Goal: Task Accomplishment & Management: Use online tool/utility

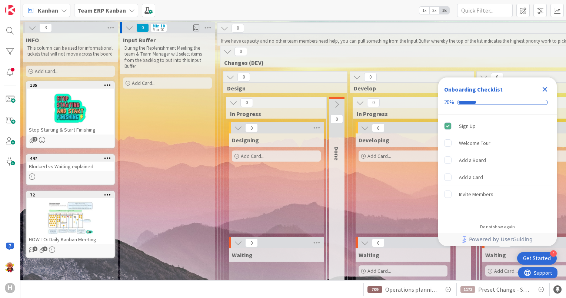
click at [545, 90] on icon "Close Checklist" at bounding box center [544, 89] width 5 height 5
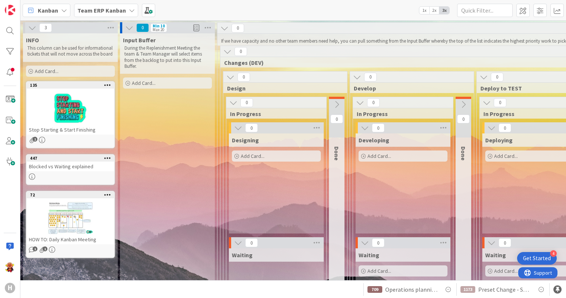
click at [117, 4] on div "Team ERP Kanban" at bounding box center [106, 10] width 64 height 13
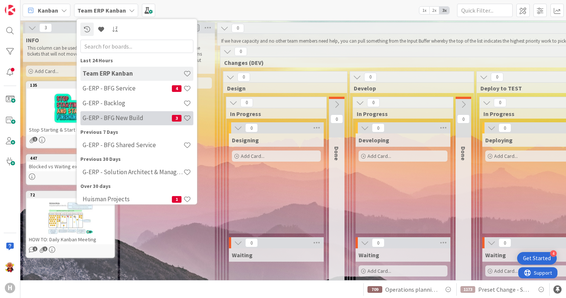
click at [114, 121] on h4 "G-ERP - BFG New Build" at bounding box center [127, 117] width 89 height 7
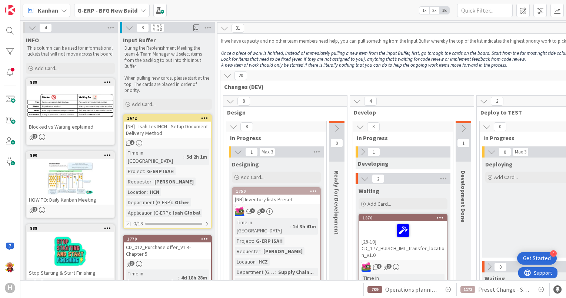
click at [124, 13] on b "G-ERP - BFG New Build" at bounding box center [107, 10] width 60 height 7
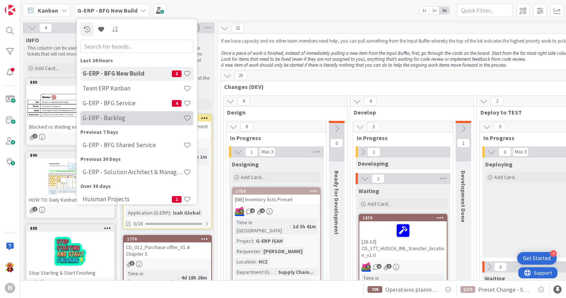
click at [125, 112] on div "G-ERP - Backlog" at bounding box center [136, 118] width 113 height 14
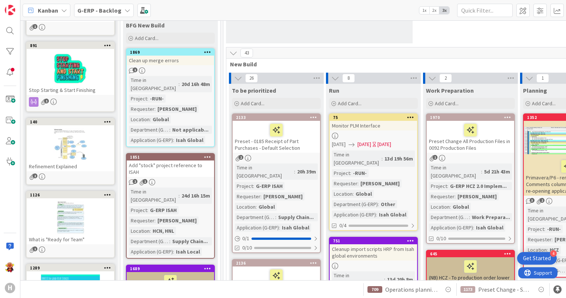
scroll to position [111, 0]
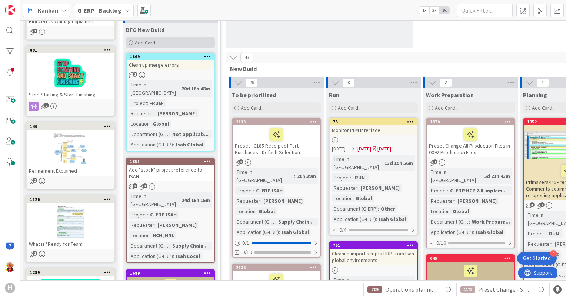
click at [167, 40] on div "Add Card..." at bounding box center [170, 42] width 89 height 11
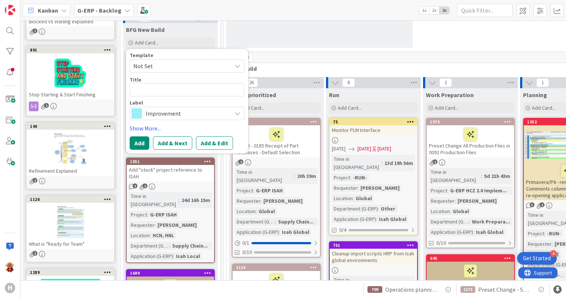
click at [176, 67] on span "Not Set" at bounding box center [179, 66] width 93 height 10
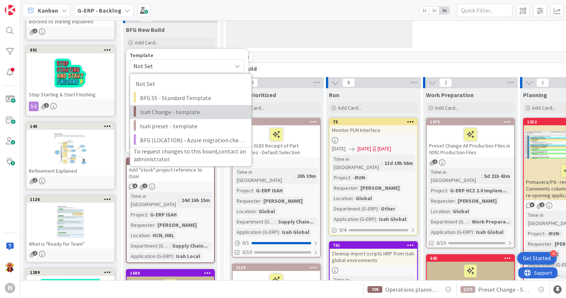
click at [187, 106] on link "Isah Change - template" at bounding box center [190, 112] width 121 height 14
type textarea "x"
type textarea "Isah Change - template"
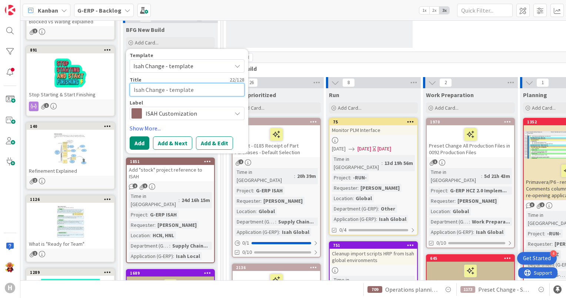
click at [178, 91] on textarea "Isah Change - template" at bounding box center [187, 89] width 115 height 13
drag, startPoint x: 208, startPoint y: 88, endPoint x: 91, endPoint y: 77, distance: 117.2
type textarea "x"
type textarea "l"
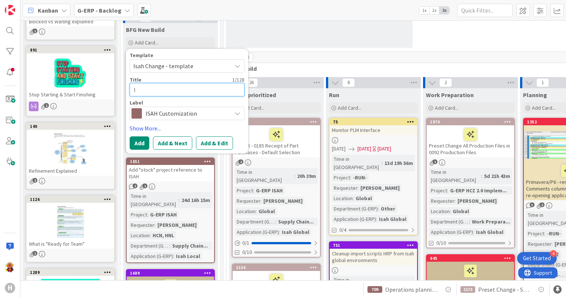
type textarea "x"
type textarea "lo"
type textarea "x"
type textarea "log"
type textarea "x"
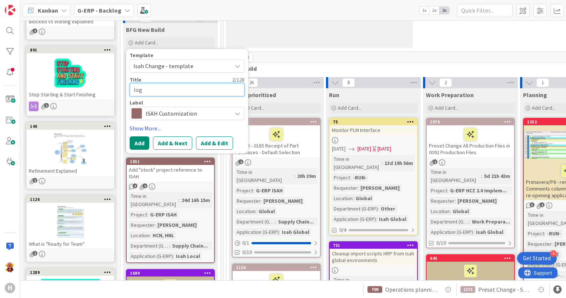
type textarea "logi"
type textarea "x"
type textarea "logic"
type textarea "x"
type textarea "logic"
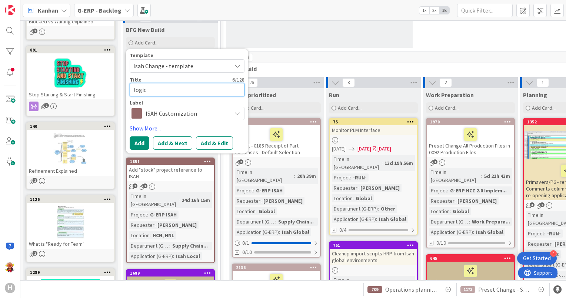
type textarea "x"
type textarea "logic c"
type textarea "x"
type textarea "logic ch"
type textarea "x"
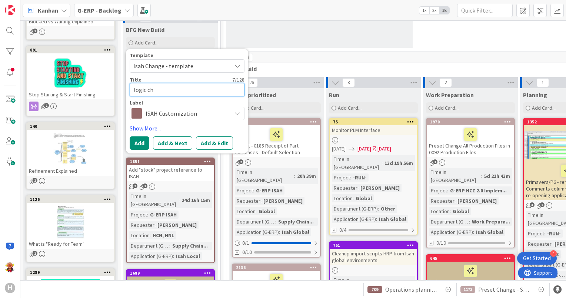
type textarea "logic cha"
type textarea "x"
type textarea "logic chan"
type textarea "x"
type textarea "logic chang"
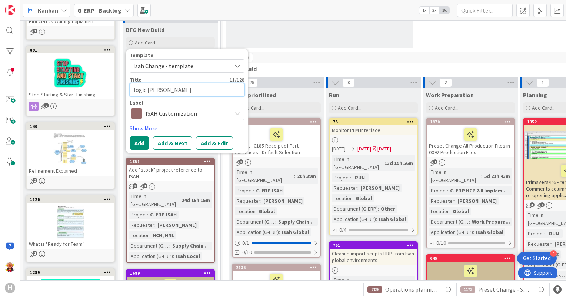
type textarea "x"
type textarea "logic change"
type textarea "x"
type textarea "logic change"
type textarea "x"
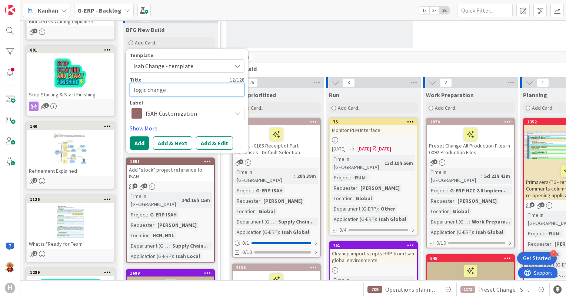
type textarea "logic change o"
type textarea "x"
type textarea "logic change of"
type textarea "x"
type textarea "logic change of s"
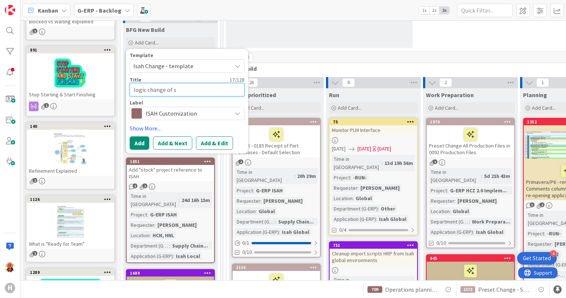
type textarea "x"
type textarea "logic change of sc"
type textarea "x"
type textarea "logic change of scr"
type textarea "x"
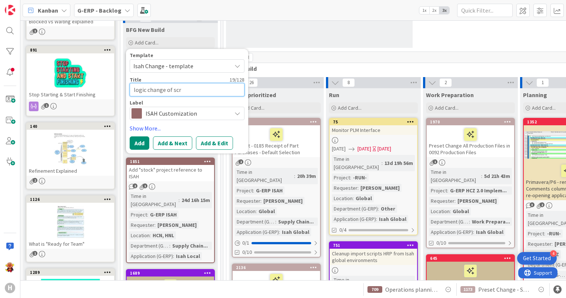
type textarea "logic change of scri"
type textarea "x"
type textarea "logic change of scrip"
type textarea "x"
type textarea "logic change of script"
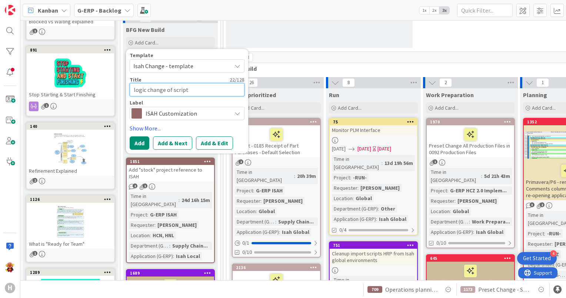
type textarea "x"
type textarea "logic change of script"
click at [150, 142] on div "Add Add & Next Add & Edit" at bounding box center [187, 142] width 115 height 13
click at [145, 143] on button "Add" at bounding box center [140, 142] width 20 height 13
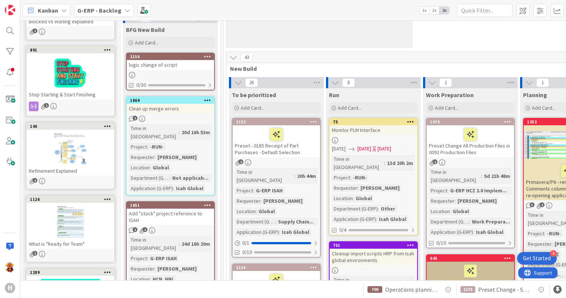
click at [170, 61] on div "logic change of script" at bounding box center [170, 65] width 87 height 10
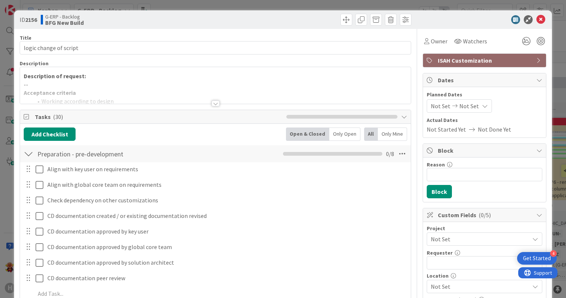
click at [147, 72] on p "Description of request:" at bounding box center [215, 76] width 383 height 9
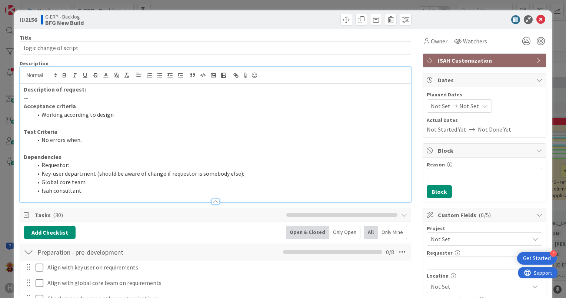
click at [113, 94] on p "--" at bounding box center [215, 98] width 383 height 9
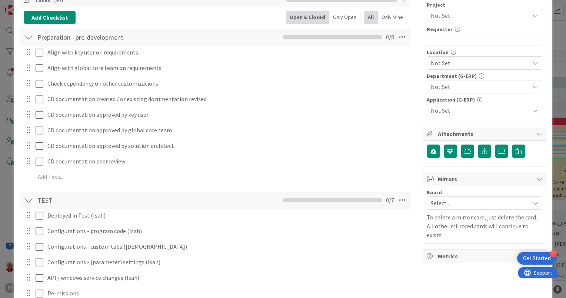
scroll to position [230, 0]
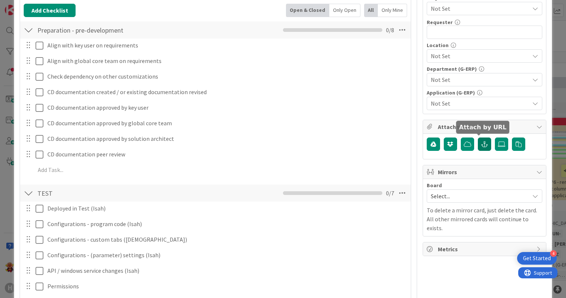
click at [481, 141] on icon "button" at bounding box center [484, 144] width 7 height 6
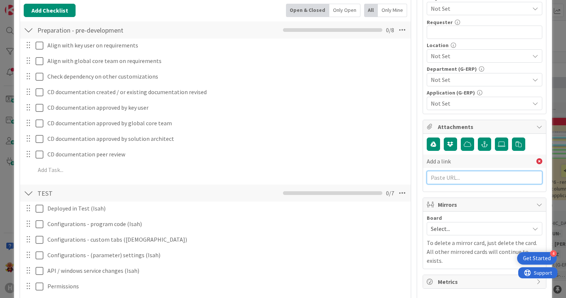
click at [462, 173] on input "text" at bounding box center [483, 177] width 115 height 13
paste input "https://huisman-smartit.onbmc.com/smartit/app/#/incident/AGGJEU87BW384ATD4HYDTD…"
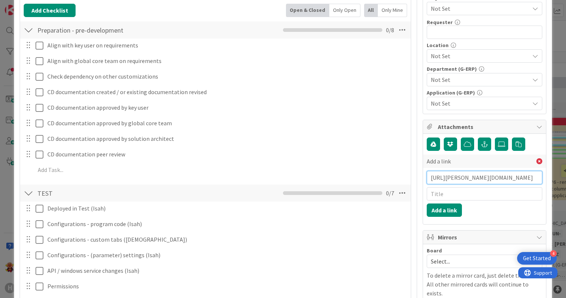
scroll to position [0, 141]
type input "https://huisman-smartit.onbmc.com/smartit/app/#/incident/AGGJEU87BW384ATD4HYDTD…"
click at [438, 213] on button "Add a link" at bounding box center [443, 209] width 35 height 13
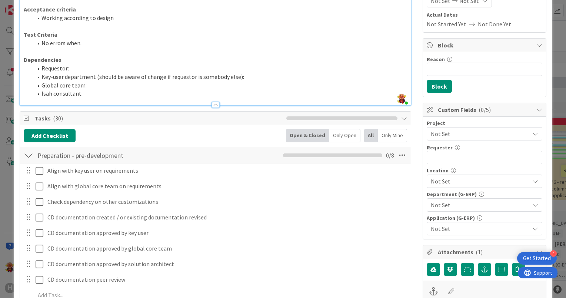
scroll to position [105, 0]
click at [444, 138] on div "Not Set" at bounding box center [483, 133] width 115 height 13
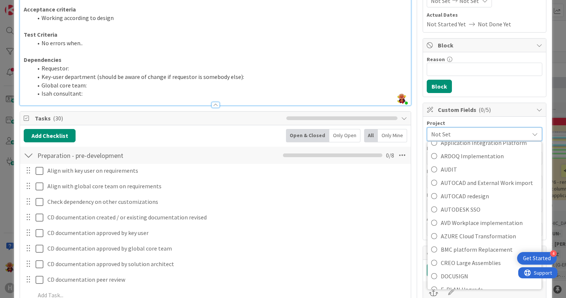
scroll to position [229, 0]
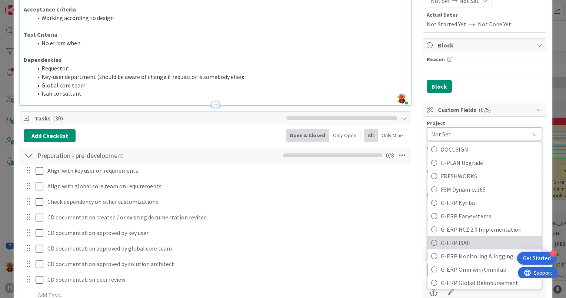
click at [443, 240] on span "G-ERP ISAH" at bounding box center [489, 242] width 97 height 11
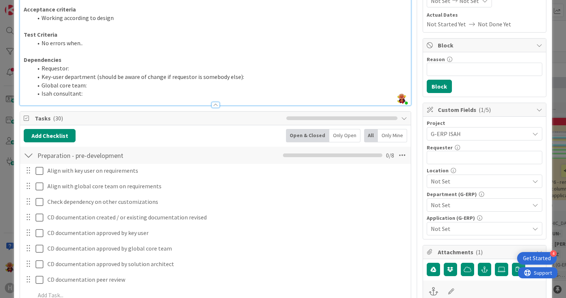
click at [440, 165] on div "Project G-ERP ISAH Not Set -LOCAL- -RUN- ACD AFAS ANSYS LS Dyna ANSYS upgrade A…" at bounding box center [483, 177] width 115 height 115
click at [440, 158] on input "text" at bounding box center [483, 157] width 115 height 13
paste input "Thijs Stuart"
type input "Thijs Stuart"
click at [443, 179] on span "Not Set" at bounding box center [480, 181] width 98 height 9
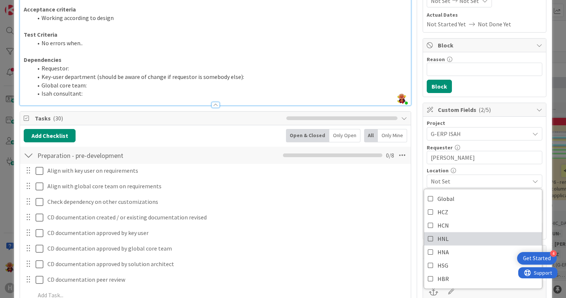
click at [440, 233] on span "HNL" at bounding box center [442, 238] width 11 height 11
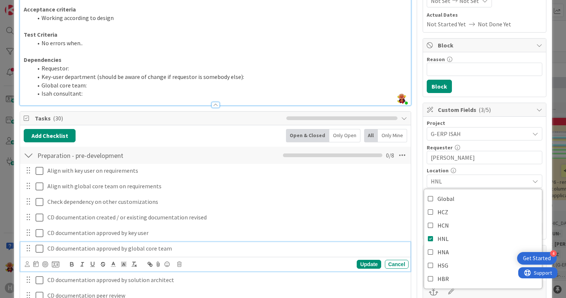
click at [347, 242] on div "CD documentation approved by global core team" at bounding box center [226, 248] width 364 height 13
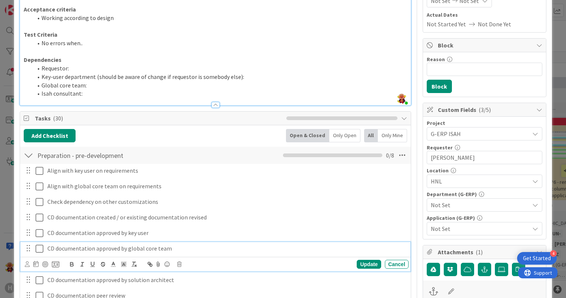
click at [459, 203] on span "Not Set" at bounding box center [480, 204] width 98 height 9
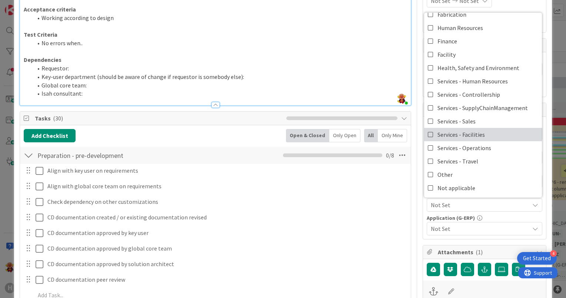
scroll to position [0, 0]
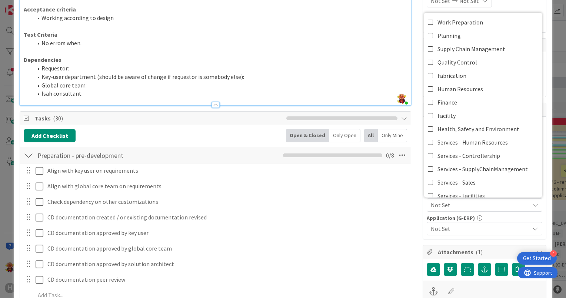
click at [232, 76] on li "Key-user department (should be aware of change if requestor is somebody else):" at bounding box center [220, 77] width 374 height 9
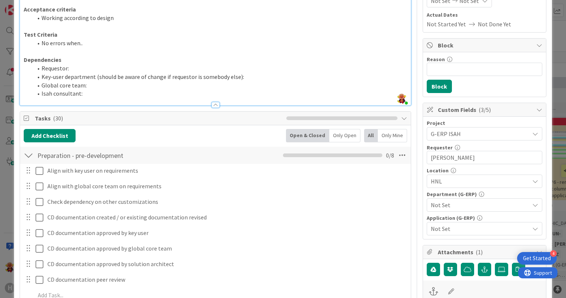
click at [227, 68] on li "Requestor:" at bounding box center [220, 68] width 374 height 9
click at [217, 83] on li "Global core team:" at bounding box center [220, 85] width 374 height 9
click at [258, 74] on li "Key-user department (should be aware of change if requestor is somebody else):" at bounding box center [220, 77] width 374 height 9
click at [221, 81] on li "Global core team:" at bounding box center [220, 85] width 374 height 9
click at [167, 93] on li "Isah consultant:" at bounding box center [220, 93] width 374 height 9
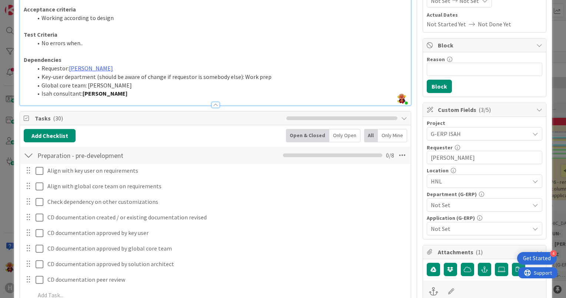
click at [176, 87] on li "Global core team: Karel Broer" at bounding box center [220, 85] width 374 height 9
click at [466, 203] on span "Not Set" at bounding box center [480, 204] width 98 height 9
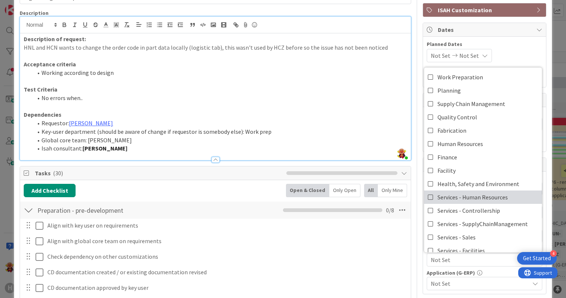
scroll to position [50, 0]
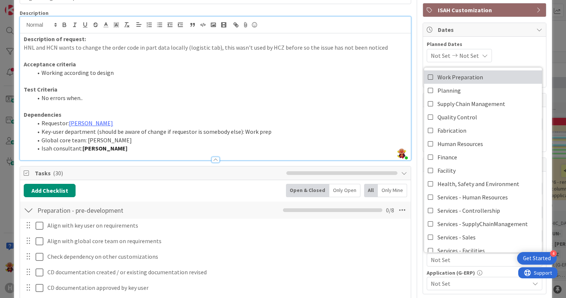
click at [451, 74] on span "Work Preparation" at bounding box center [460, 76] width 46 height 11
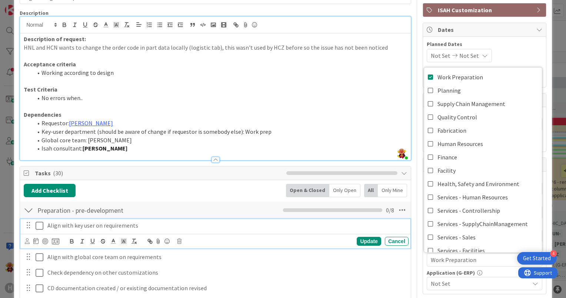
click at [400, 230] on div "Align with key user on requirements" at bounding box center [226, 225] width 364 height 13
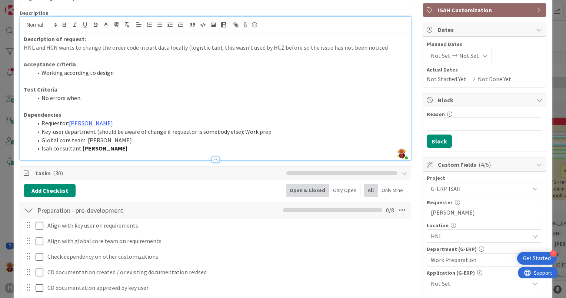
scroll to position [71, 0]
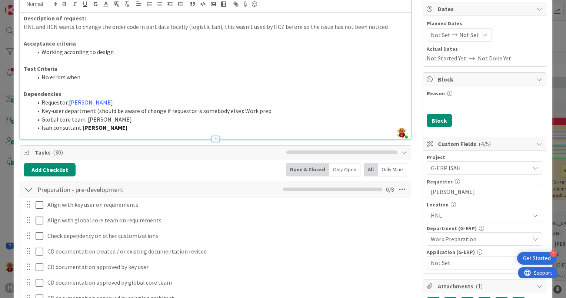
click at [455, 261] on span "Not Set" at bounding box center [480, 262] width 98 height 9
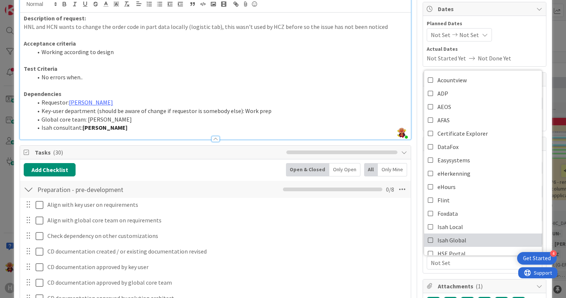
click at [460, 237] on link "Isah Global" at bounding box center [483, 239] width 118 height 13
click at [438, 268] on div "Project G-ERP ISAH Not Set -LOCAL- -RUN- ACD AFAS ANSYS LS Dyna ANSYS upgrade A…" at bounding box center [484, 212] width 123 height 122
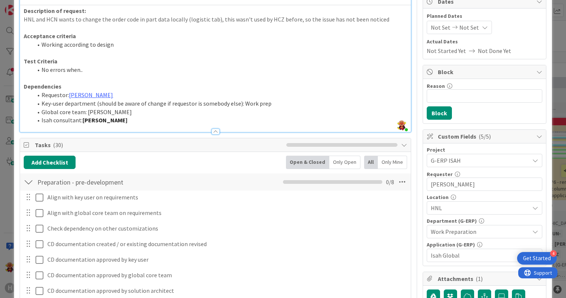
scroll to position [0, 0]
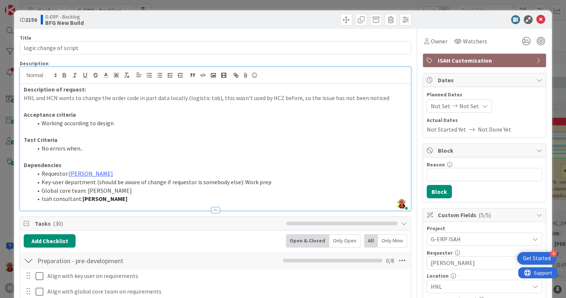
click at [377, 96] on p "HNL and HCN wants to change the order code in part data locally (logistic tab),…" at bounding box center [215, 98] width 383 height 9
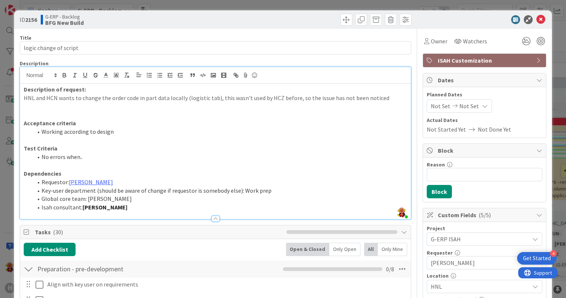
click at [295, 108] on p at bounding box center [215, 106] width 383 height 9
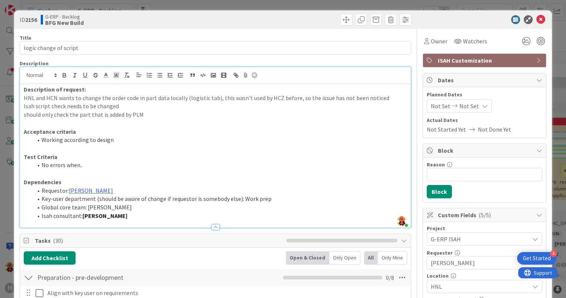
click at [86, 114] on p "should only check the part that is added by PLM" at bounding box center [215, 114] width 383 height 9
click at [173, 105] on p "Isah script check needs to be changed" at bounding box center [215, 106] width 383 height 9
click at [170, 123] on p at bounding box center [215, 123] width 383 height 9
click at [164, 106] on p "Isah script check needs to be changed" at bounding box center [215, 106] width 383 height 9
click at [536, 16] on icon at bounding box center [540, 19] width 9 height 9
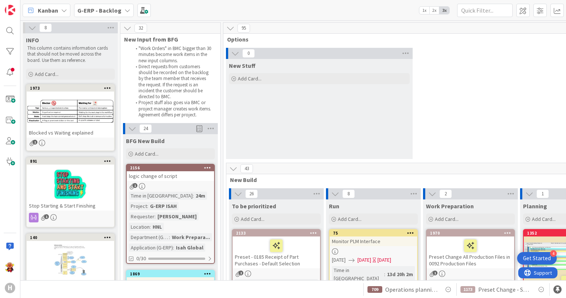
click at [173, 174] on div "logic change of script" at bounding box center [170, 176] width 87 height 10
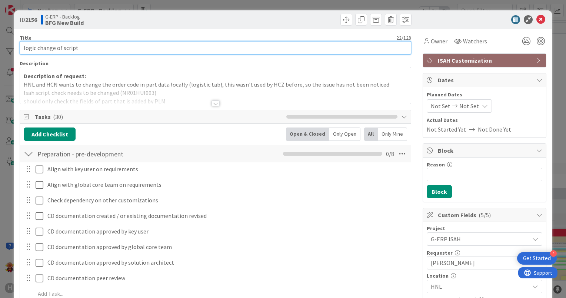
click at [144, 51] on input "logic change of script" at bounding box center [215, 47] width 391 height 13
paste input "https://kanbanzone.io/b/hafPq5O3/c/2156-logic-change-of-script"
drag, startPoint x: 249, startPoint y: 50, endPoint x: 78, endPoint y: 44, distance: 171.1
click at [78, 44] on input "logic change of script https://kanbanzone.io/b/hafPq5O3/c/2156-logic-change-of-…" at bounding box center [215, 47] width 391 height 13
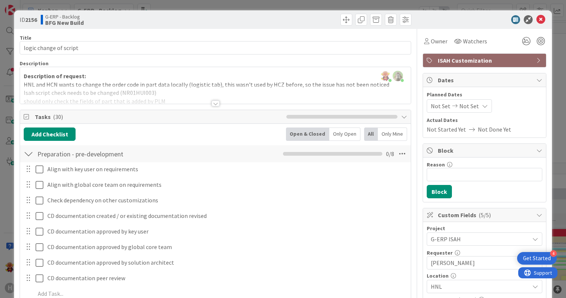
click at [214, 101] on div at bounding box center [215, 103] width 8 height 6
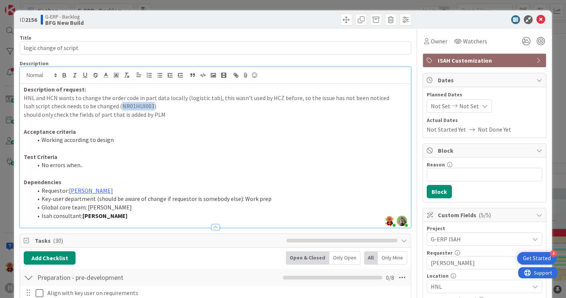
drag, startPoint x: 120, startPoint y: 106, endPoint x: 149, endPoint y: 106, distance: 29.2
click at [149, 106] on p "Isah script check needs to be changed (NR01HUI003)" at bounding box center [215, 106] width 383 height 9
copy p "NR01HUI00"
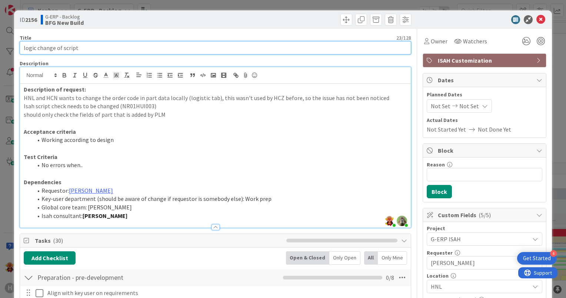
click at [128, 50] on input "logic change of script" at bounding box center [215, 47] width 391 height 13
paste input "NR01HUI00"
type input "logic change of script NR01HUI003"
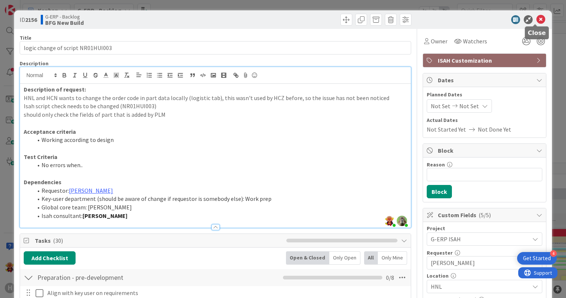
click at [536, 23] on icon at bounding box center [540, 19] width 9 height 9
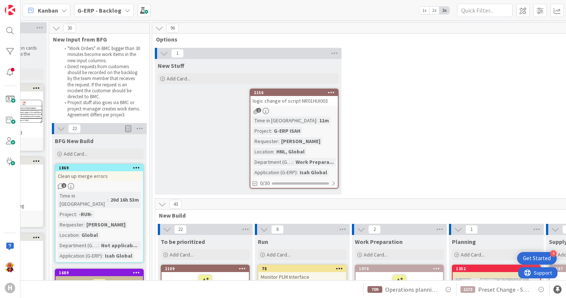
scroll to position [0, 72]
click at [308, 121] on div "Time in Column : 11m Project : G-ERP ISAH Requester : Thijs Stuart Location : H…" at bounding box center [293, 146] width 83 height 60
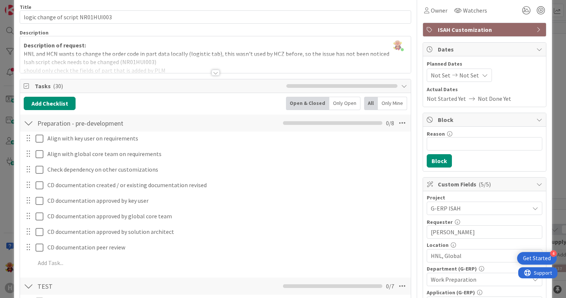
scroll to position [30, 0]
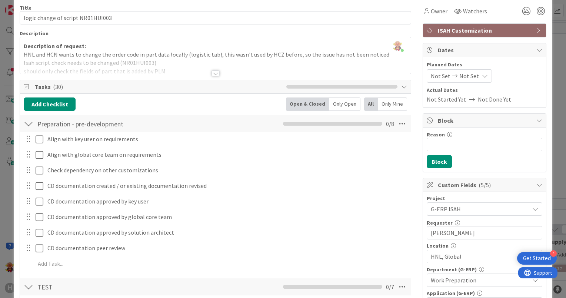
click at [215, 73] on div at bounding box center [215, 73] width 8 height 6
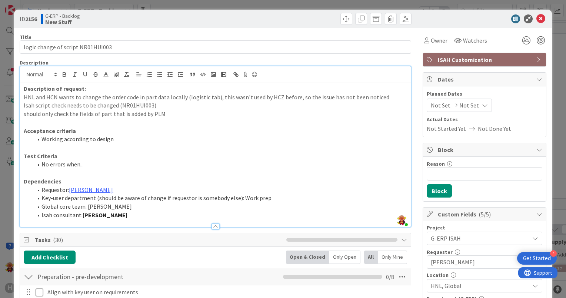
scroll to position [0, 0]
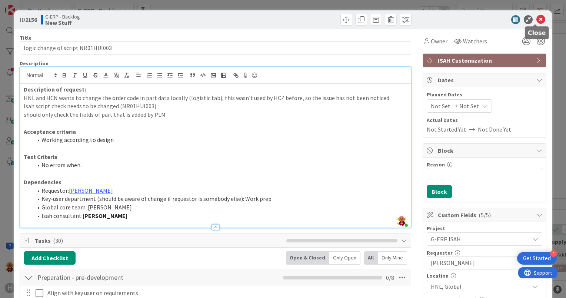
click at [537, 22] on icon at bounding box center [540, 19] width 9 height 9
